Goal: Task Accomplishment & Management: Complete application form

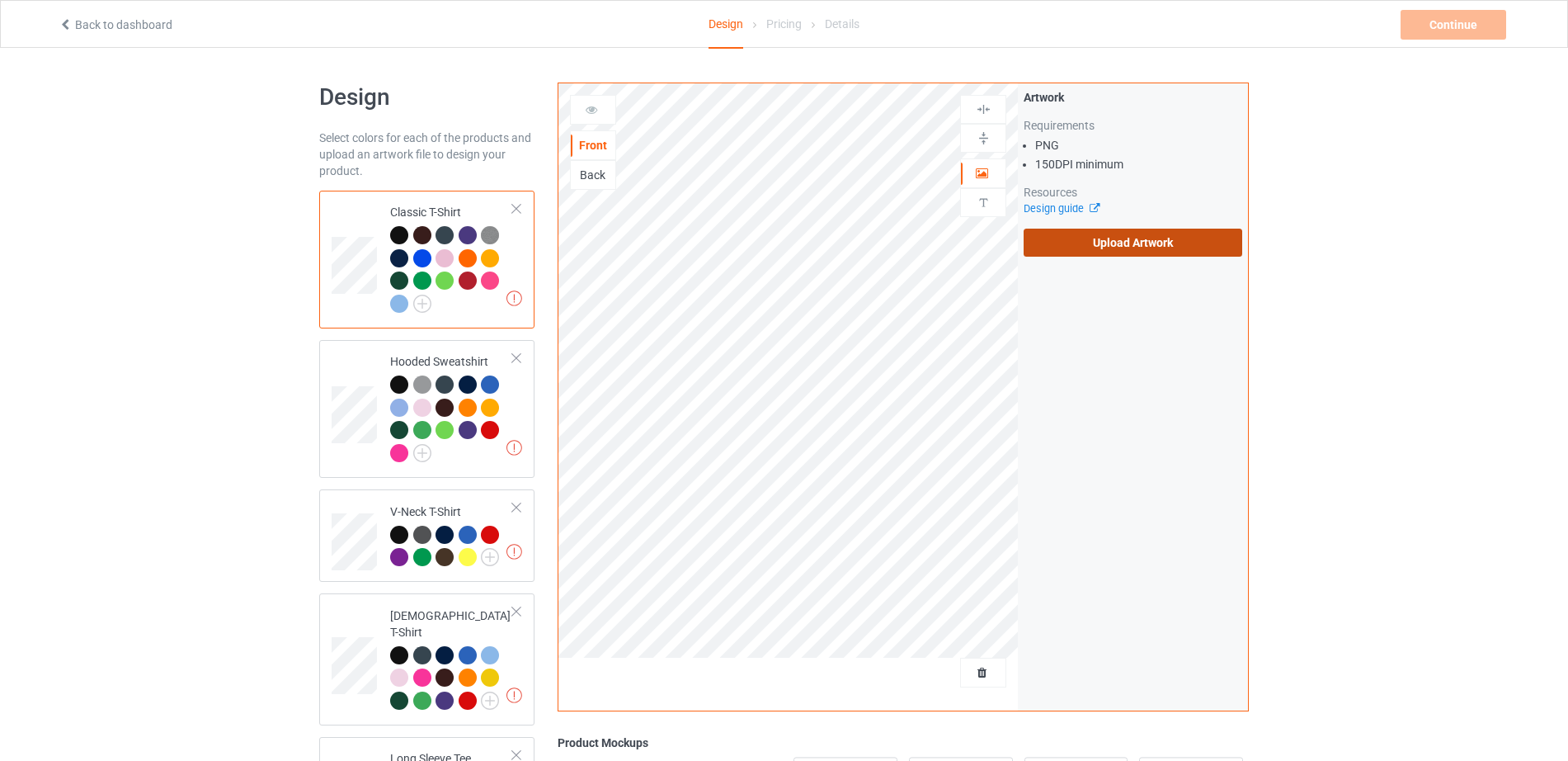
click at [1052, 242] on label "Upload Artwork" at bounding box center [1133, 242] width 219 height 28
click at [0, 0] on input "Upload Artwork" at bounding box center [0, 0] width 0 height 0
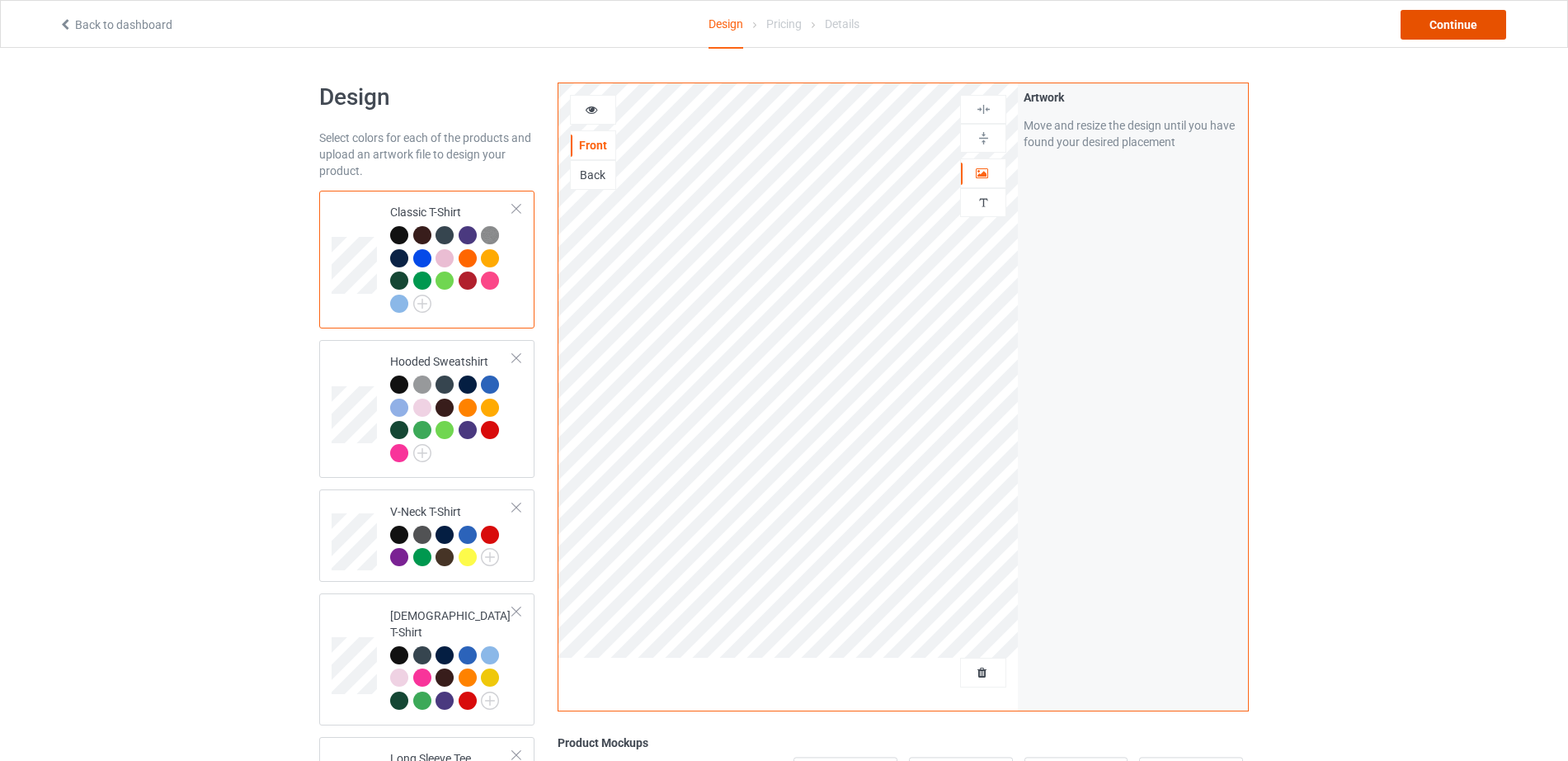
click at [1470, 27] on div "Continue" at bounding box center [1454, 24] width 106 height 29
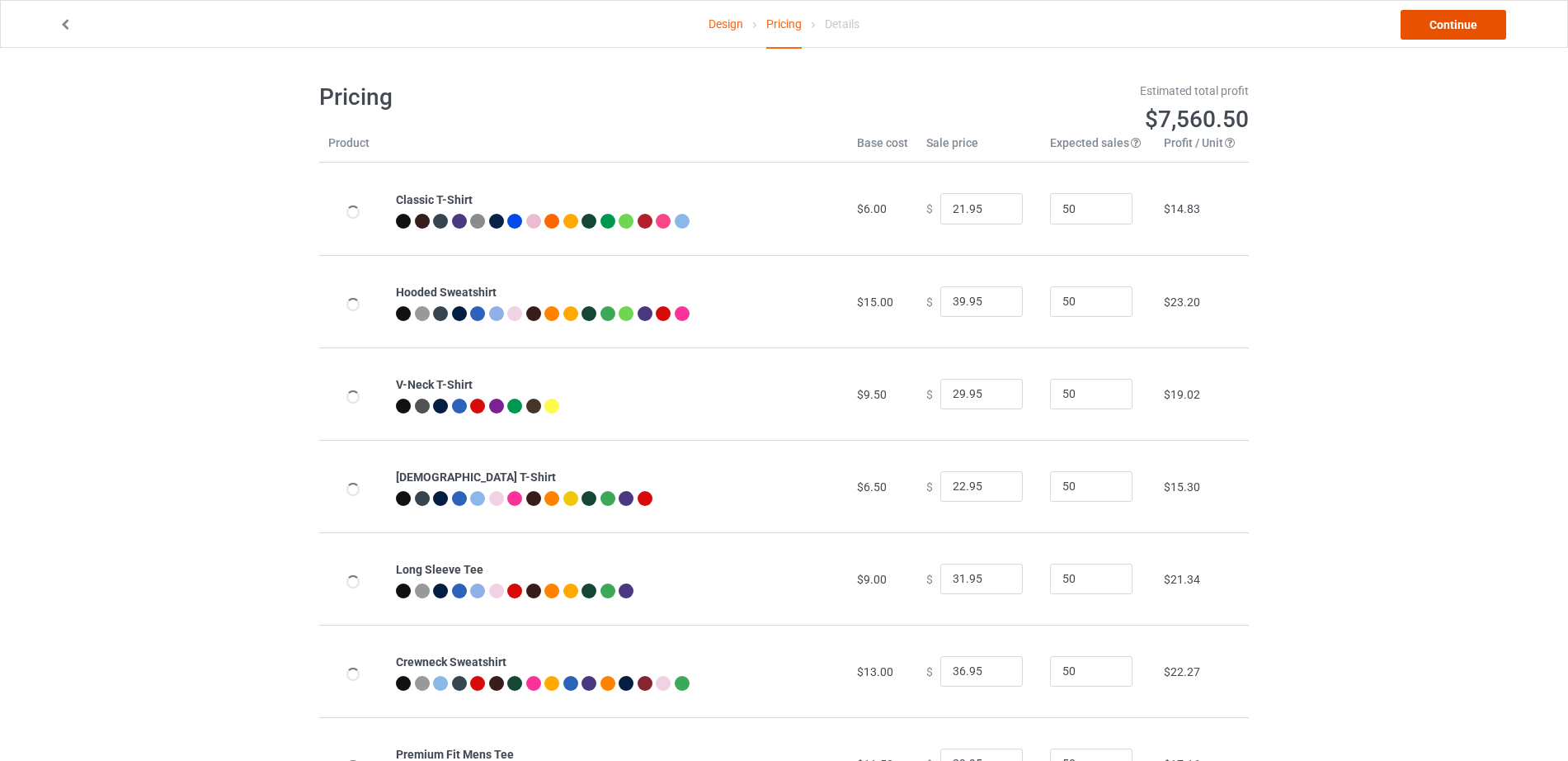
click at [1470, 27] on link "Continue" at bounding box center [1454, 24] width 106 height 29
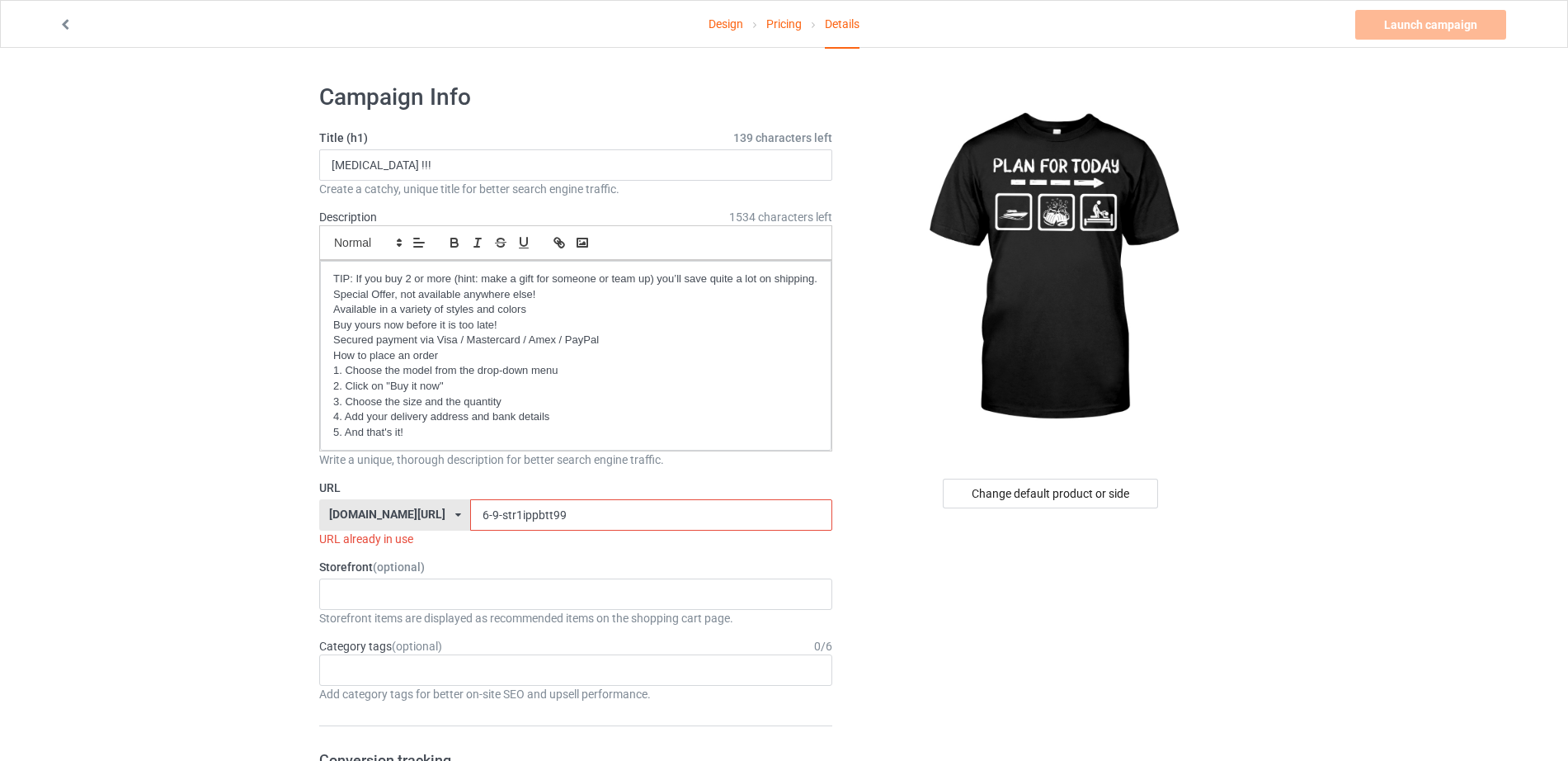
drag, startPoint x: 440, startPoint y: 513, endPoint x: 400, endPoint y: 513, distance: 40.0
click at [400, 513] on div "teechip.com/ teechip.com/ 587d0d41cee36fd012c64a69 6-9-str1ippbtt99" at bounding box center [576, 514] width 513 height 31
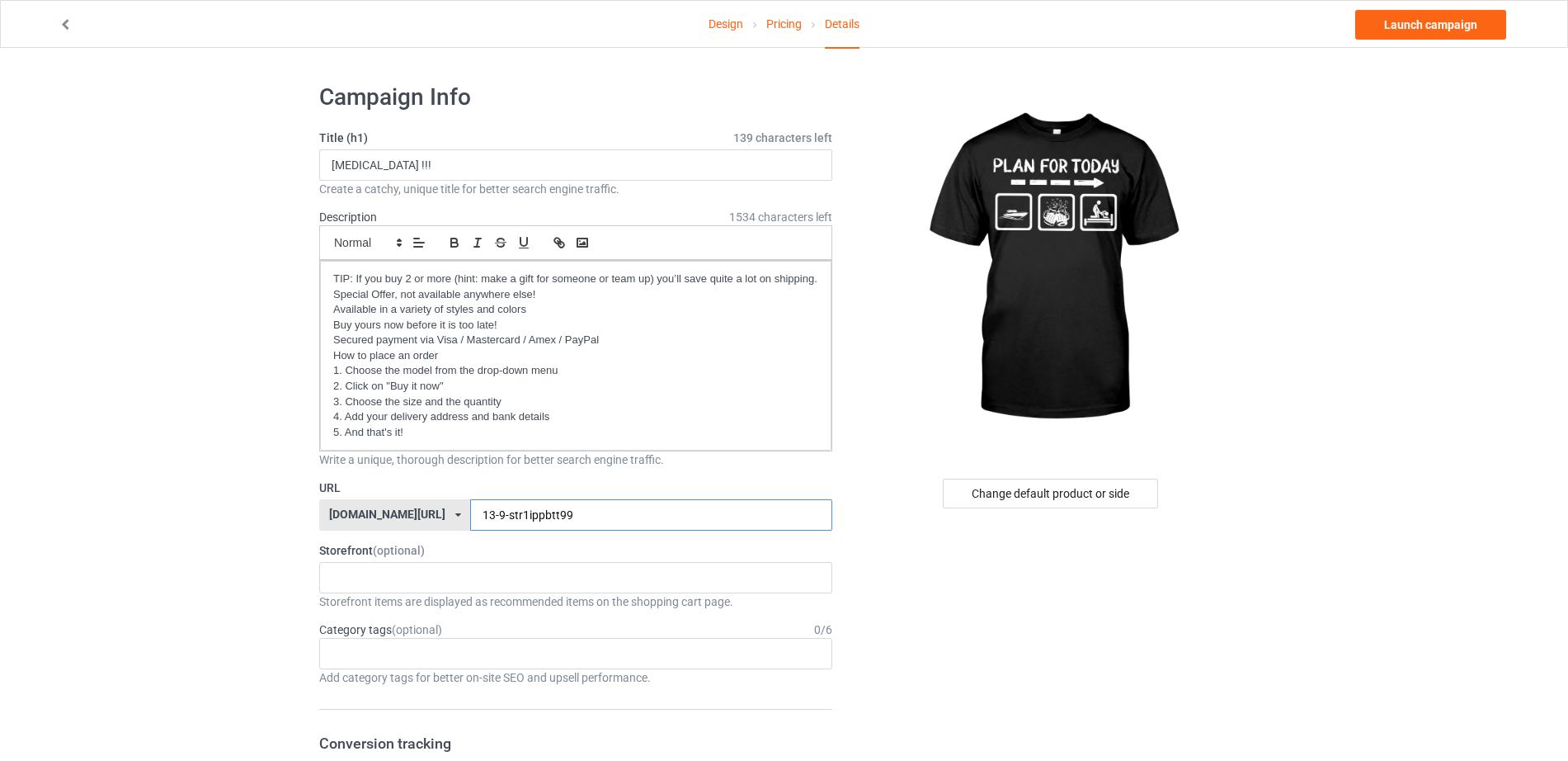
drag, startPoint x: 514, startPoint y: 521, endPoint x: 464, endPoint y: 520, distance: 50.0
click at [470, 520] on input "13-9-str1ippbtt99" at bounding box center [651, 514] width 361 height 31
click at [503, 518] on input "13-9-planffboat99" at bounding box center [651, 514] width 361 height 31
click at [569, 508] on input "13-9-planffb0oat99" at bounding box center [651, 514] width 361 height 31
type input "13-9-planffb0oat99"
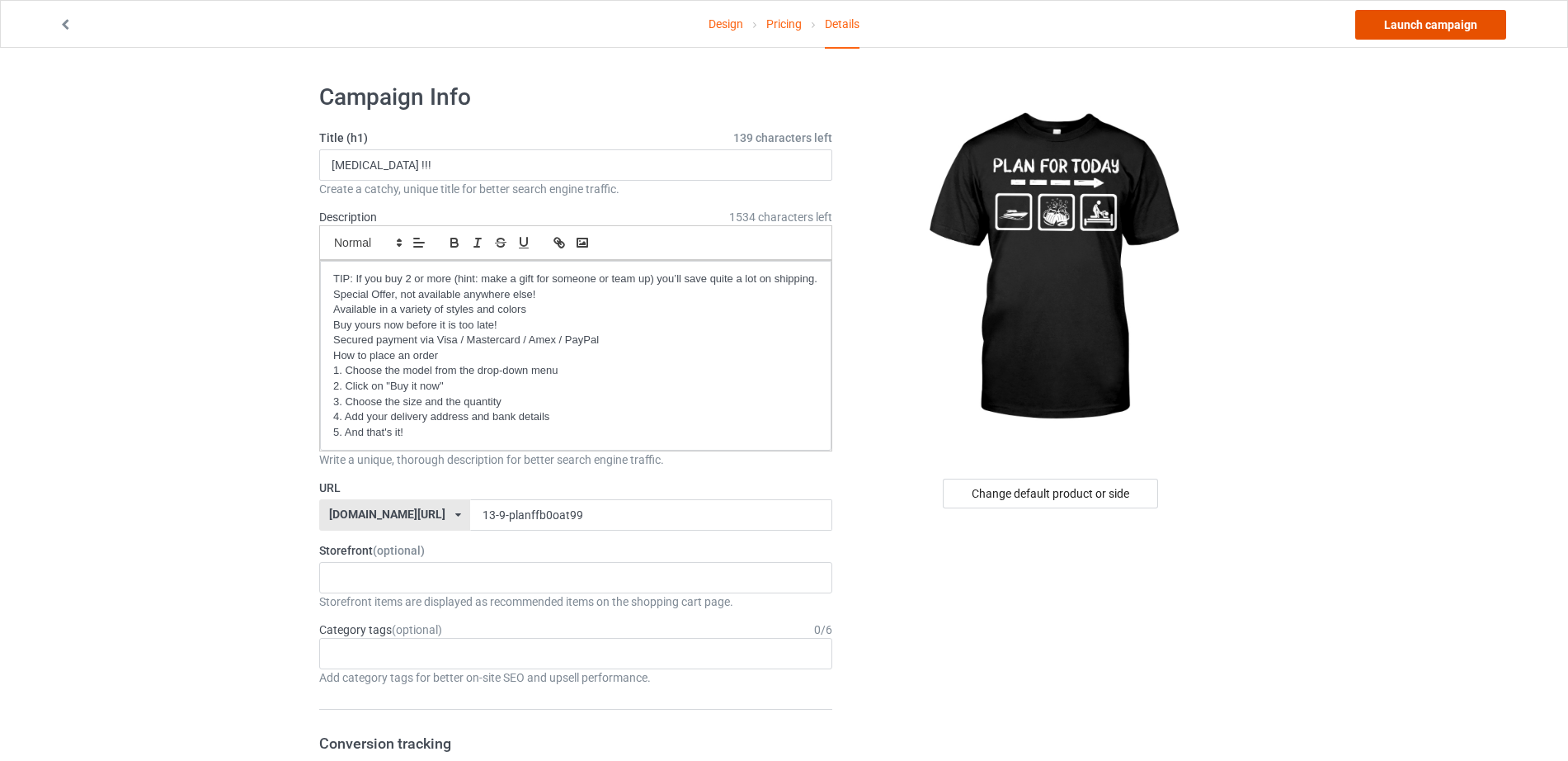
click at [1385, 34] on link "Launch campaign" at bounding box center [1431, 24] width 151 height 29
